Goal: Navigation & Orientation: Find specific page/section

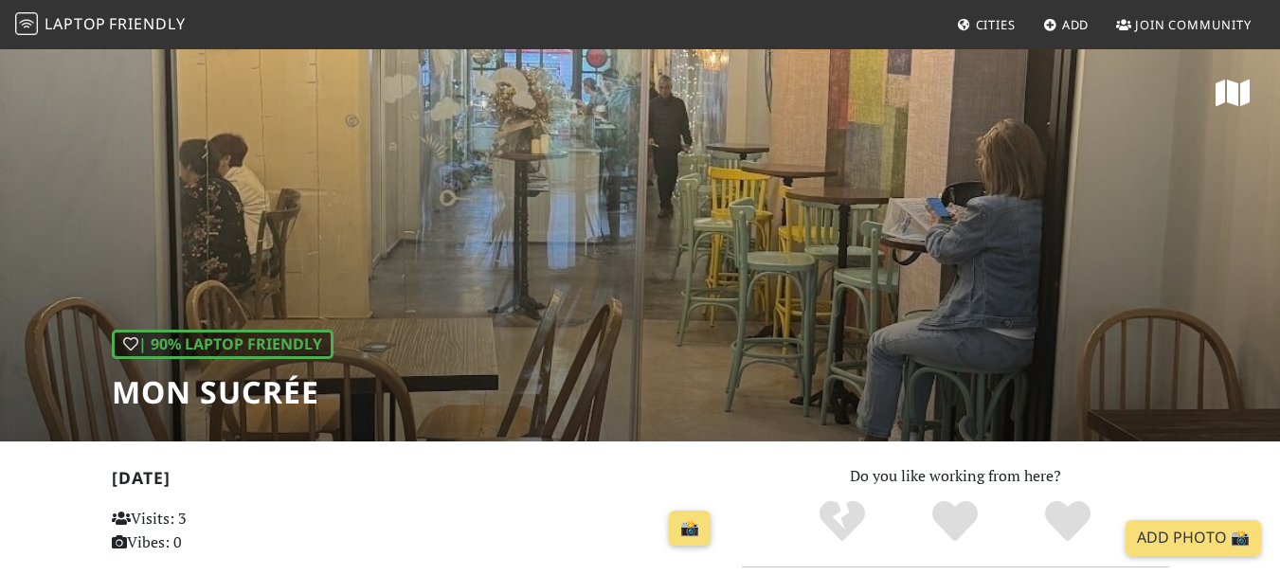
scroll to position [334, 0]
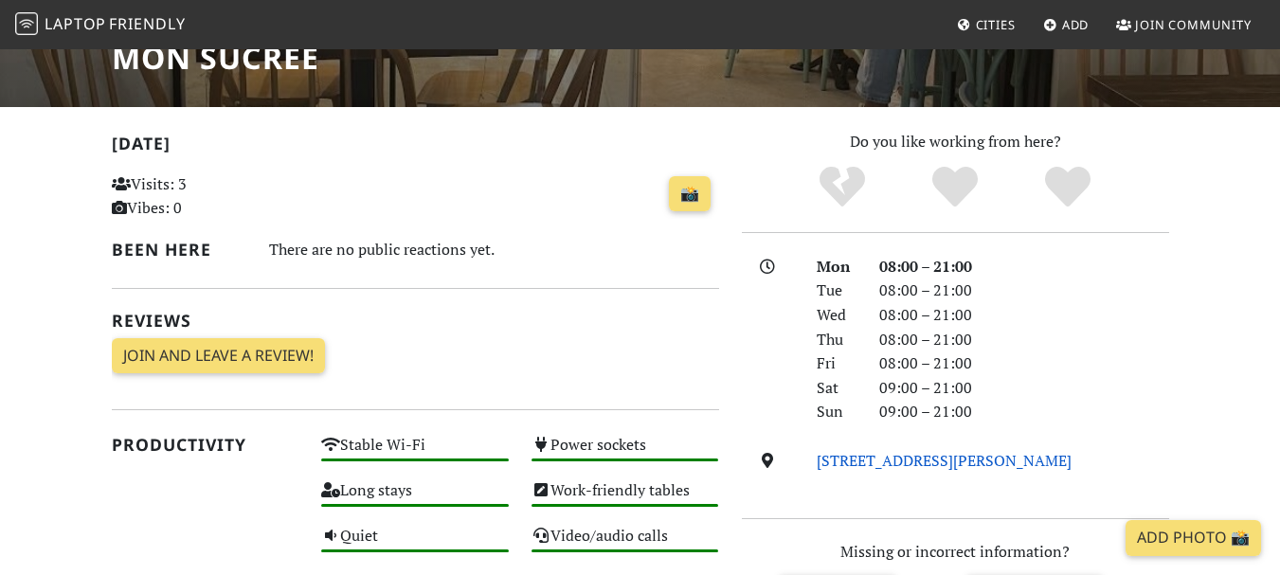
click at [873, 469] on link "C. de Ángel Lozano, 15, 03001, Alicante" at bounding box center [944, 460] width 255 height 21
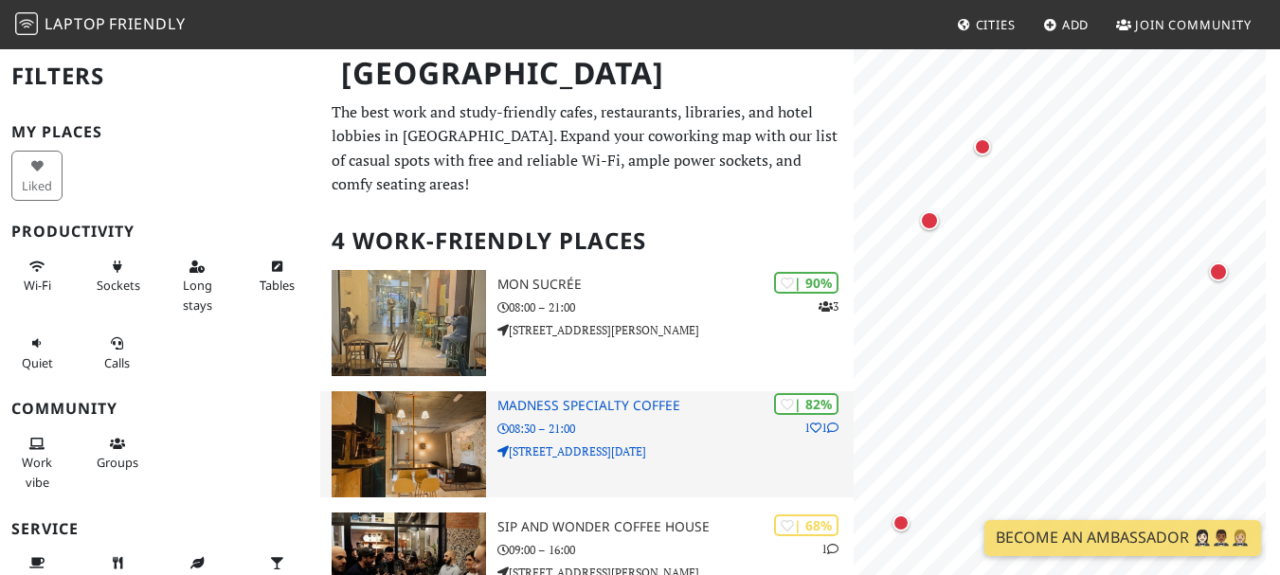
click at [569, 421] on p "08:30 – 21:00" at bounding box center [674, 429] width 355 height 18
